Goal: Task Accomplishment & Management: Complete application form

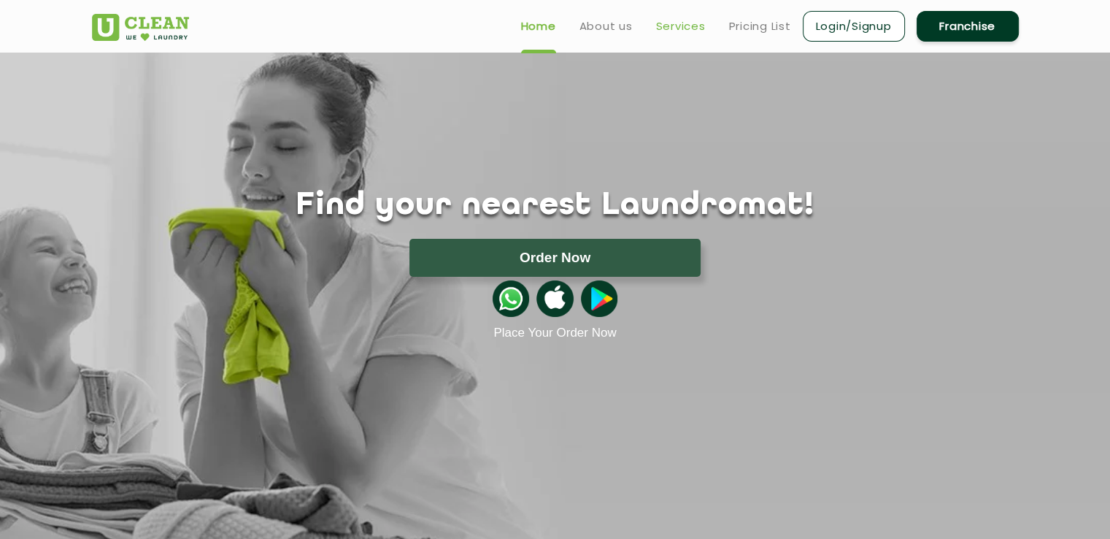
click at [677, 25] on link "Services" at bounding box center [681, 27] width 50 height 18
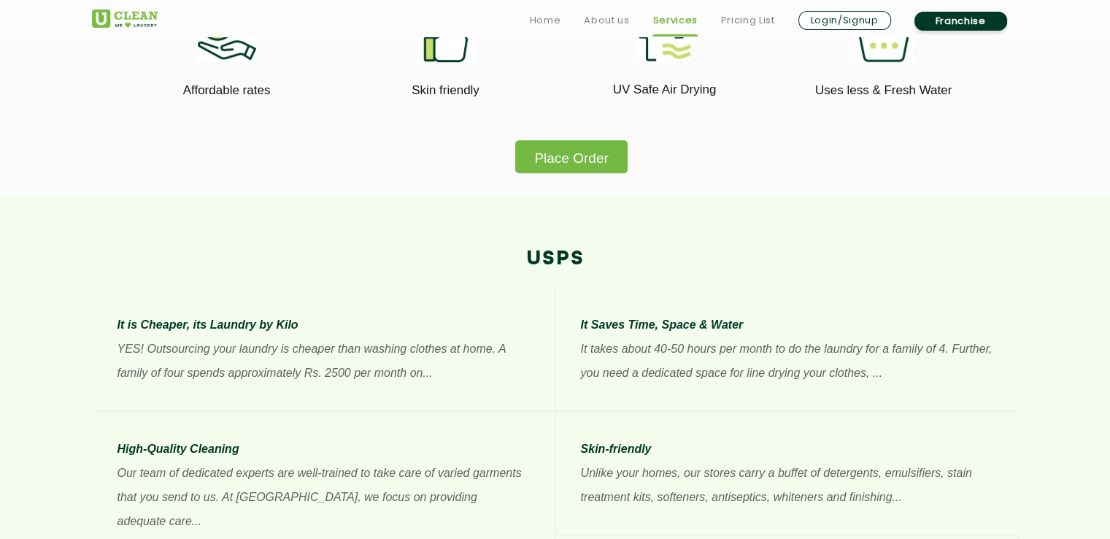
scroll to position [1022, 0]
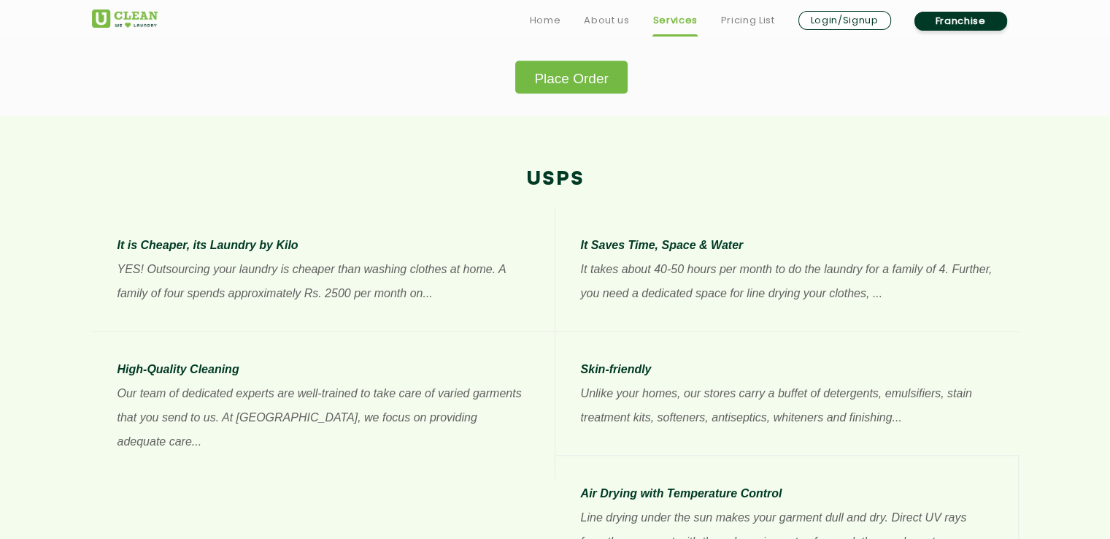
click at [974, 20] on link "Franchise" at bounding box center [961, 21] width 93 height 19
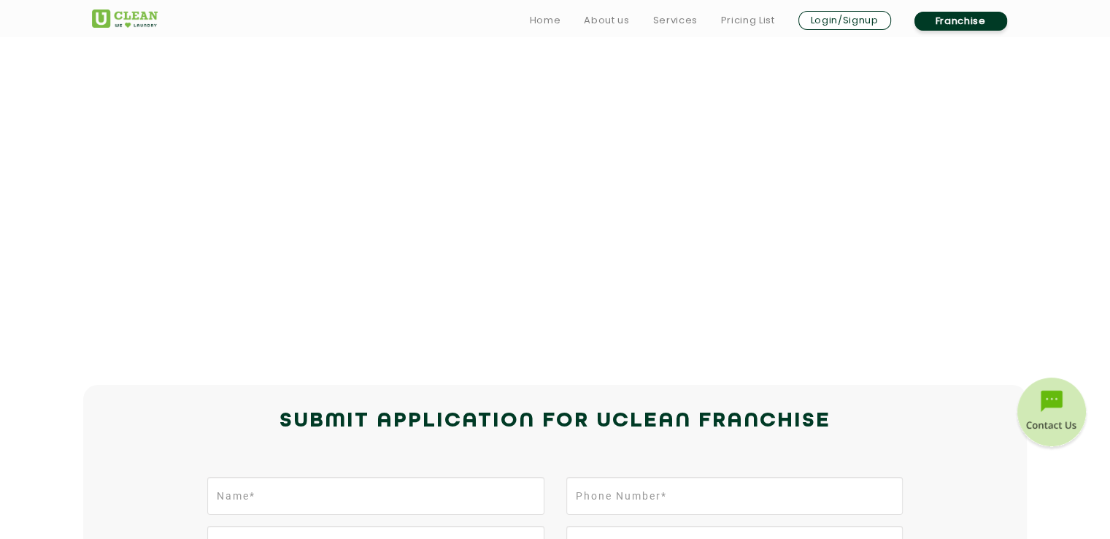
scroll to position [219, 0]
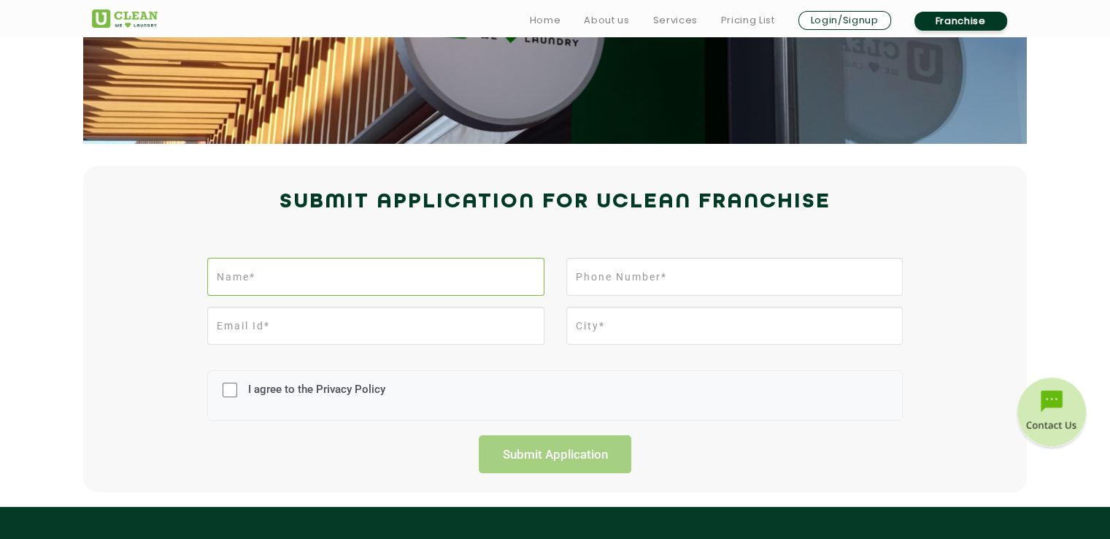
click at [448, 277] on input "text" at bounding box center [375, 277] width 337 height 38
type input "Vadiraj V"
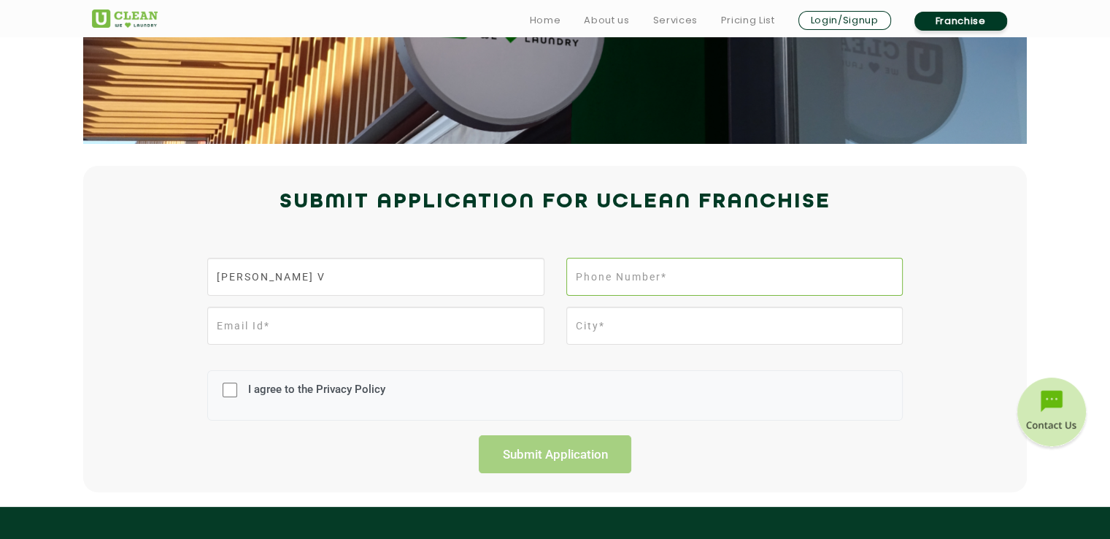
click at [725, 281] on input "tel" at bounding box center [734, 277] width 337 height 38
type input "8147228669"
click at [384, 322] on input "email" at bounding box center [375, 326] width 337 height 38
type input "rajmaiya@gmail.com"
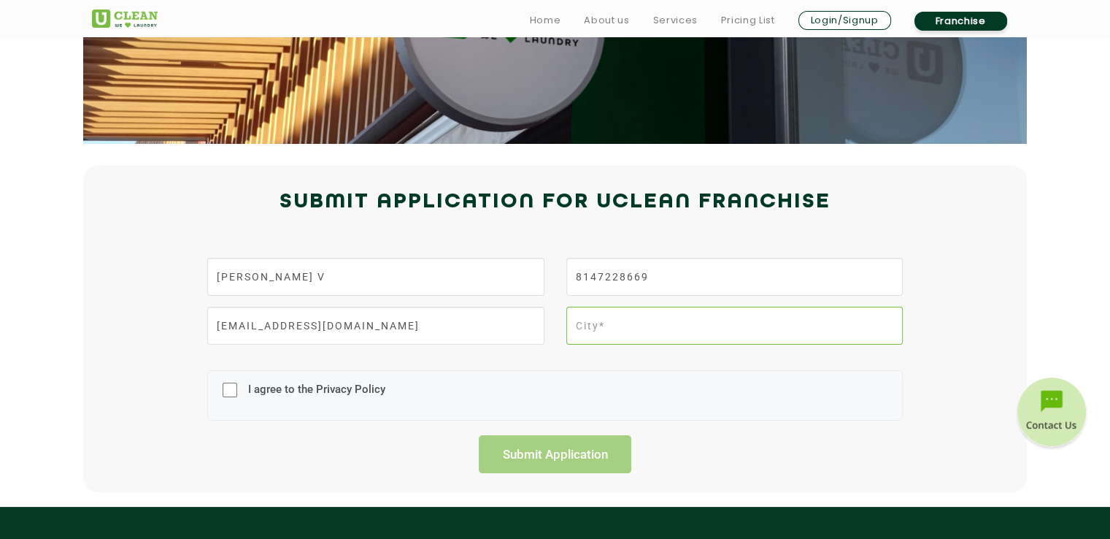
click at [599, 316] on input "text" at bounding box center [734, 326] width 337 height 38
type input "bangalore"
click at [236, 392] on input "I agree to the Privacy Policy" at bounding box center [230, 390] width 15 height 38
checkbox input "true"
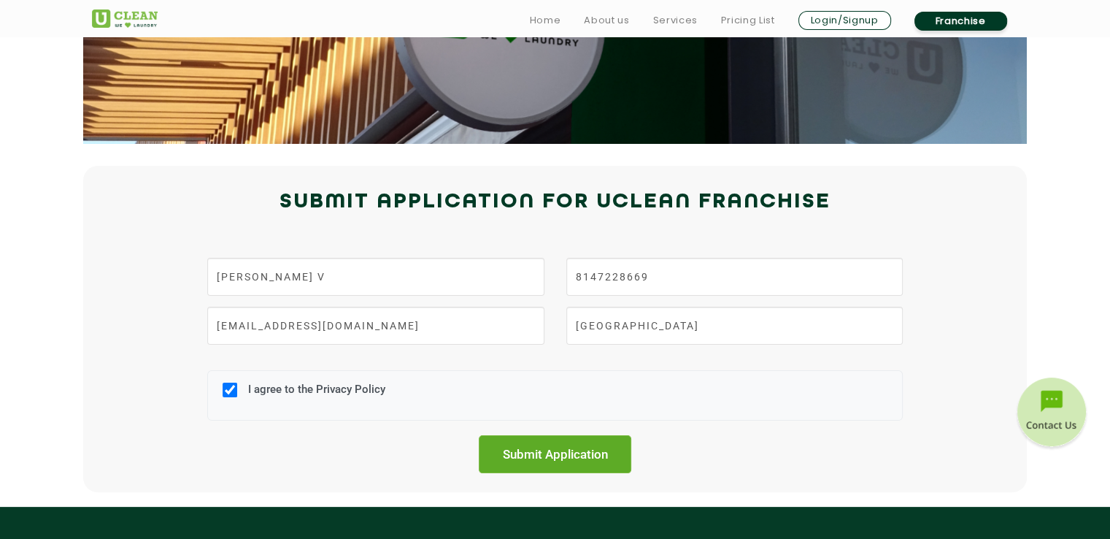
click at [522, 449] on input "Submit Application" at bounding box center [555, 454] width 153 height 38
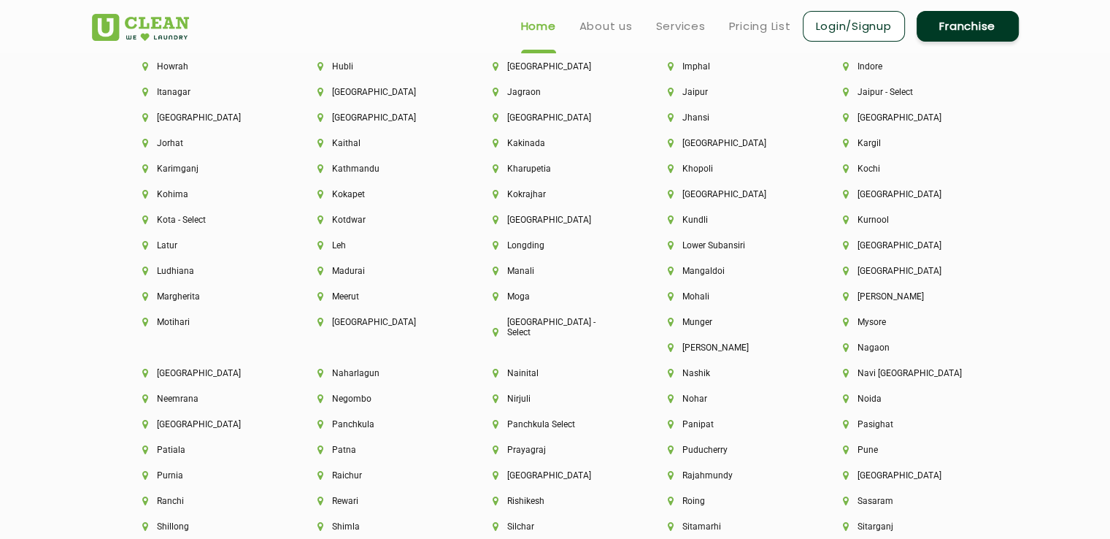
scroll to position [3577, 0]
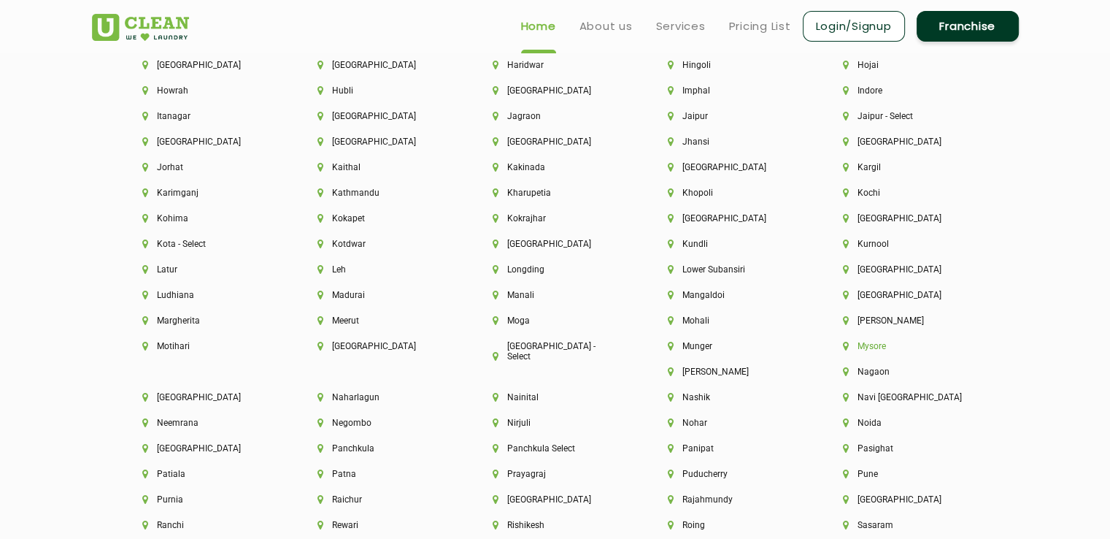
drag, startPoint x: 866, startPoint y: 354, endPoint x: 874, endPoint y: 352, distance: 8.3
click at [874, 351] on li "Mysore" at bounding box center [906, 346] width 126 height 10
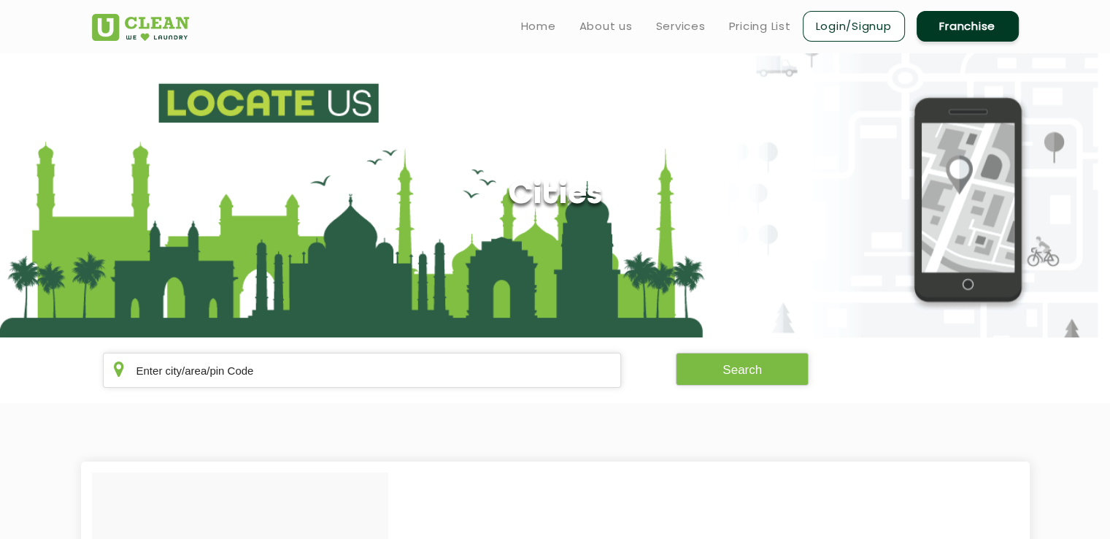
click at [868, 356] on div "Search" at bounding box center [555, 370] width 949 height 35
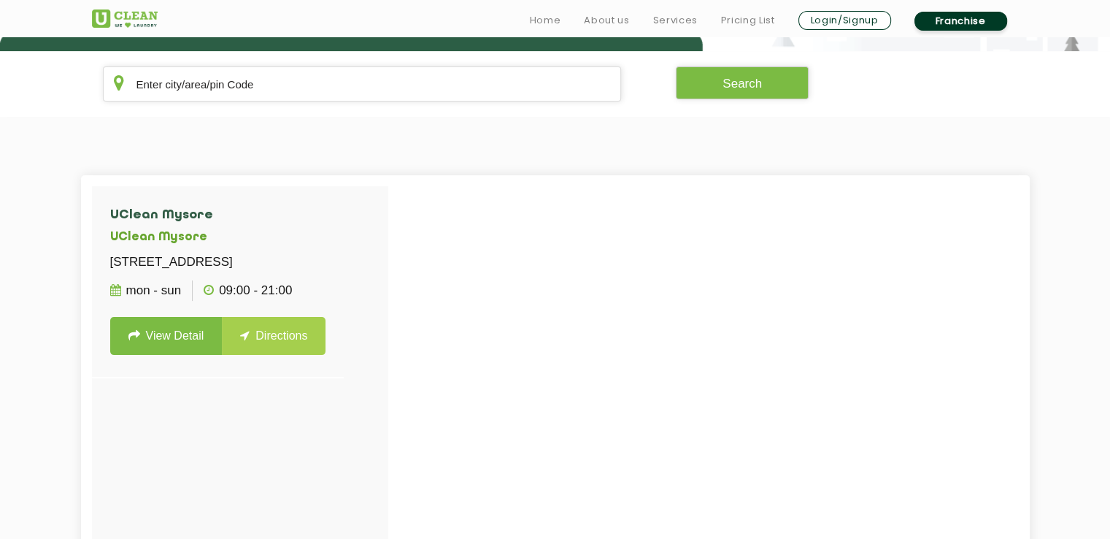
scroll to position [365, 0]
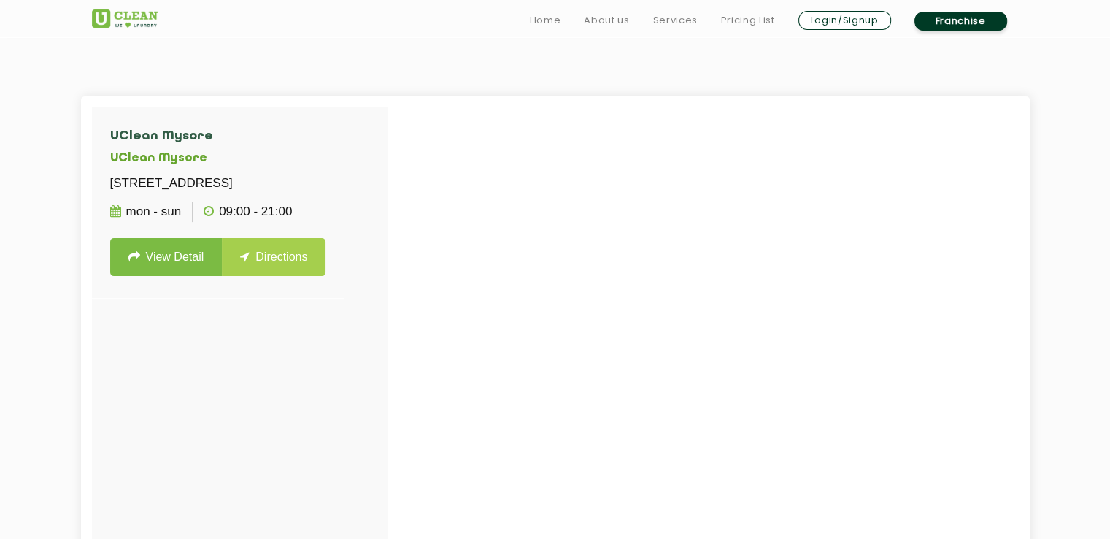
scroll to position [2507, 0]
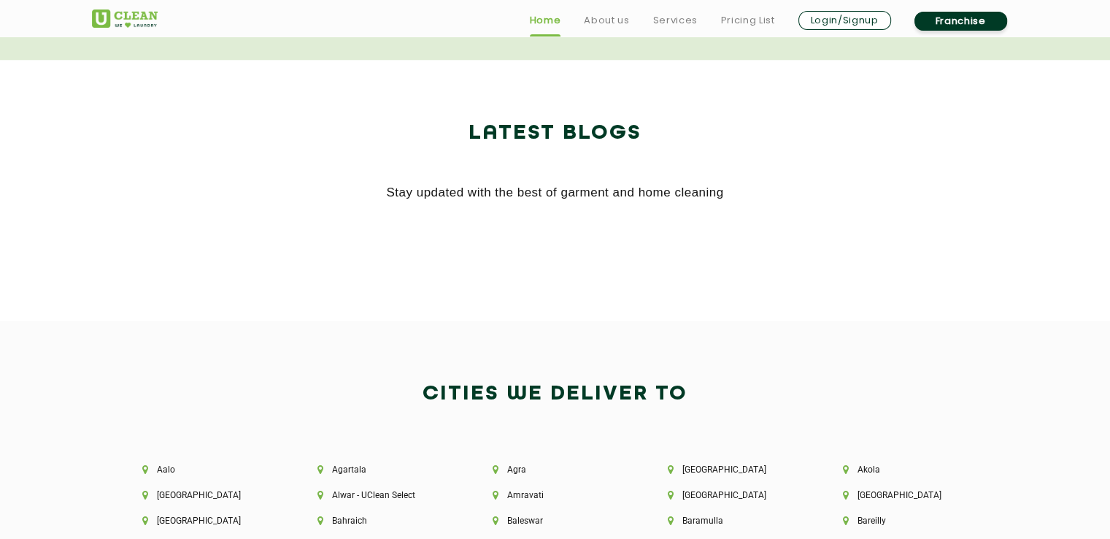
scroll to position [2993, 0]
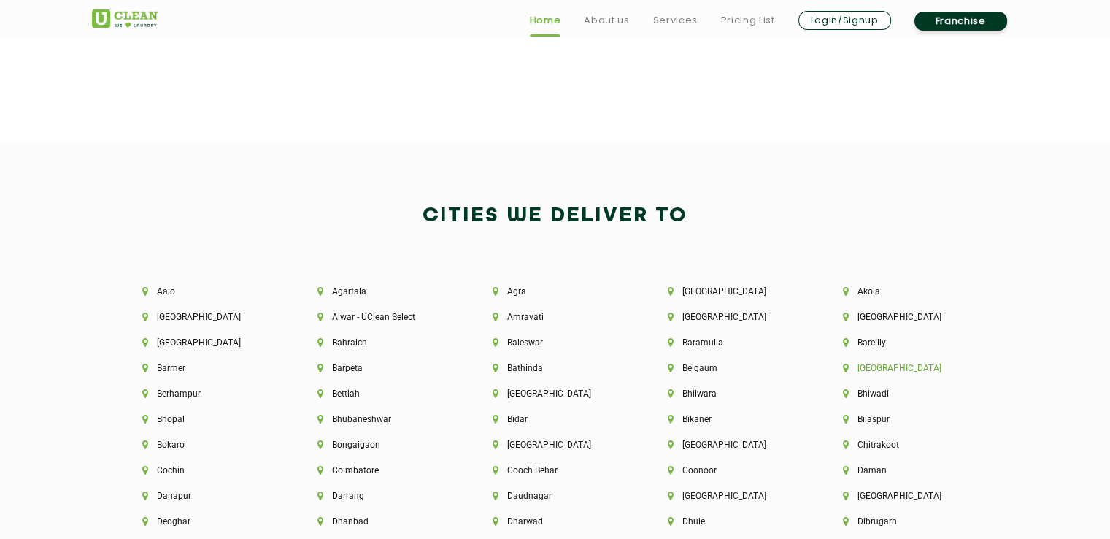
click at [875, 369] on li "[GEOGRAPHIC_DATA]" at bounding box center [906, 368] width 126 height 10
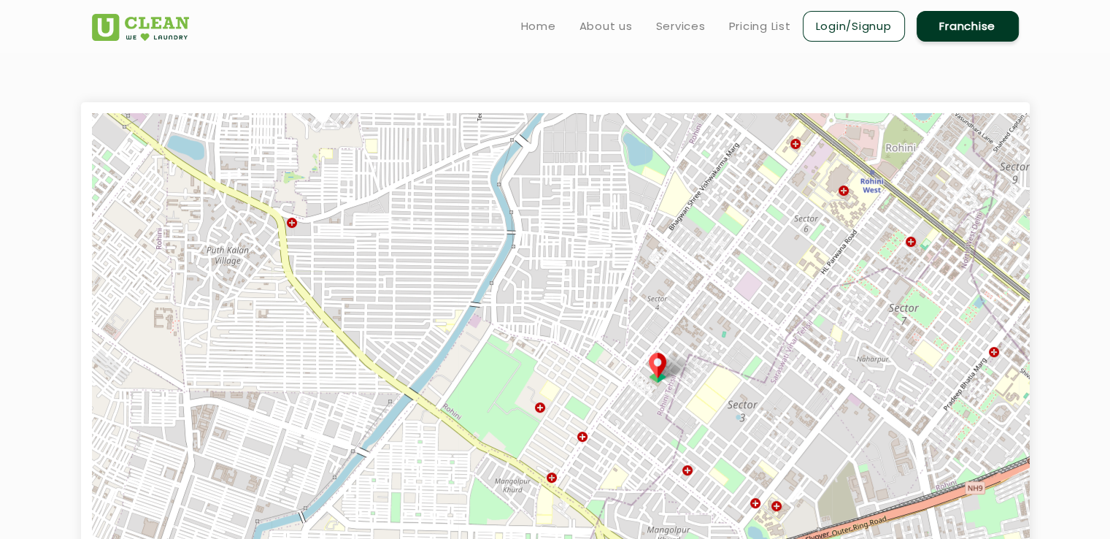
scroll to position [67, 0]
